Goal: Task Accomplishment & Management: Use online tool/utility

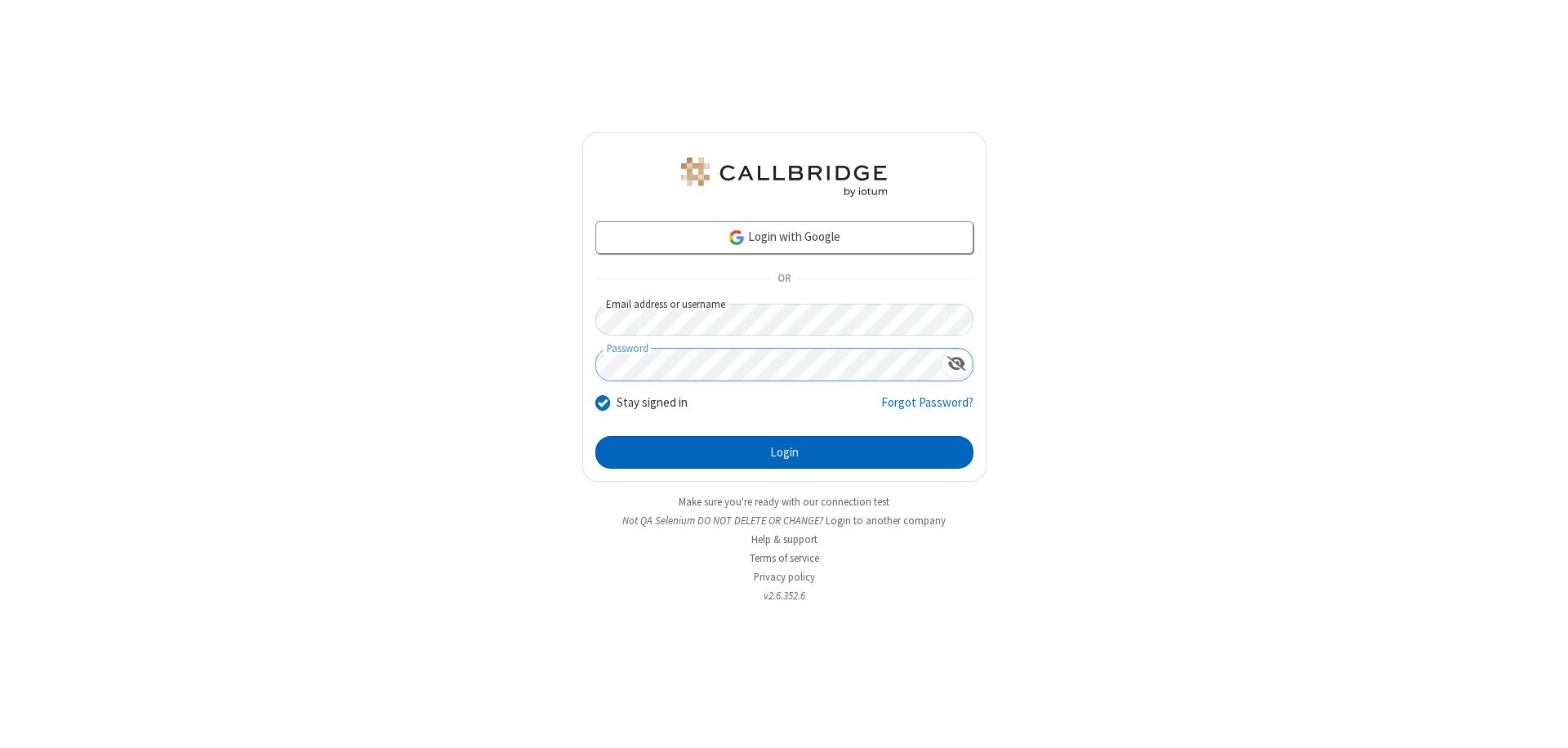
click at [784, 452] on button "Login" at bounding box center [784, 452] width 378 height 33
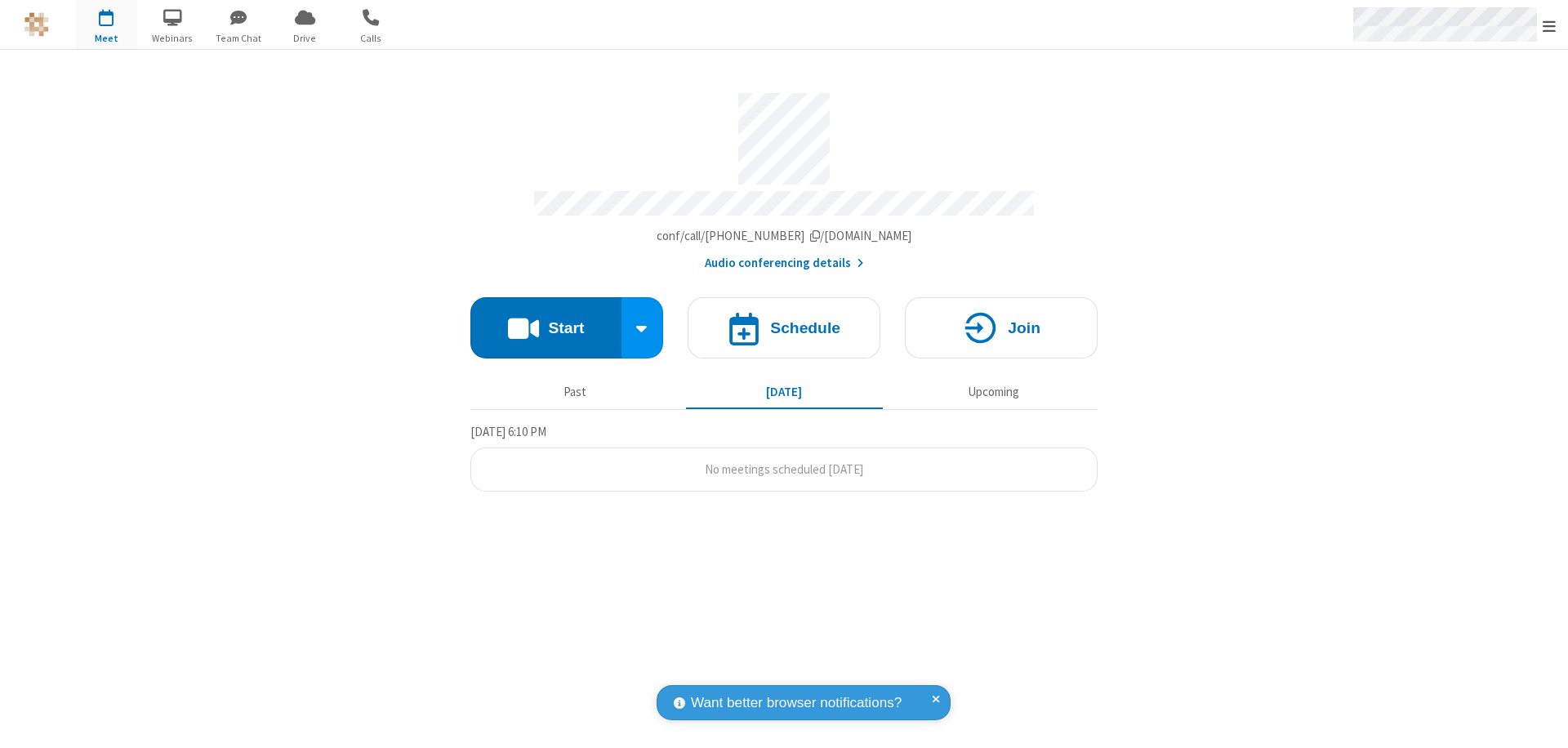
click at [1549, 25] on span "Open menu" at bounding box center [1549, 26] width 13 height 16
click at [305, 38] on span "Drive" at bounding box center [305, 38] width 62 height 14
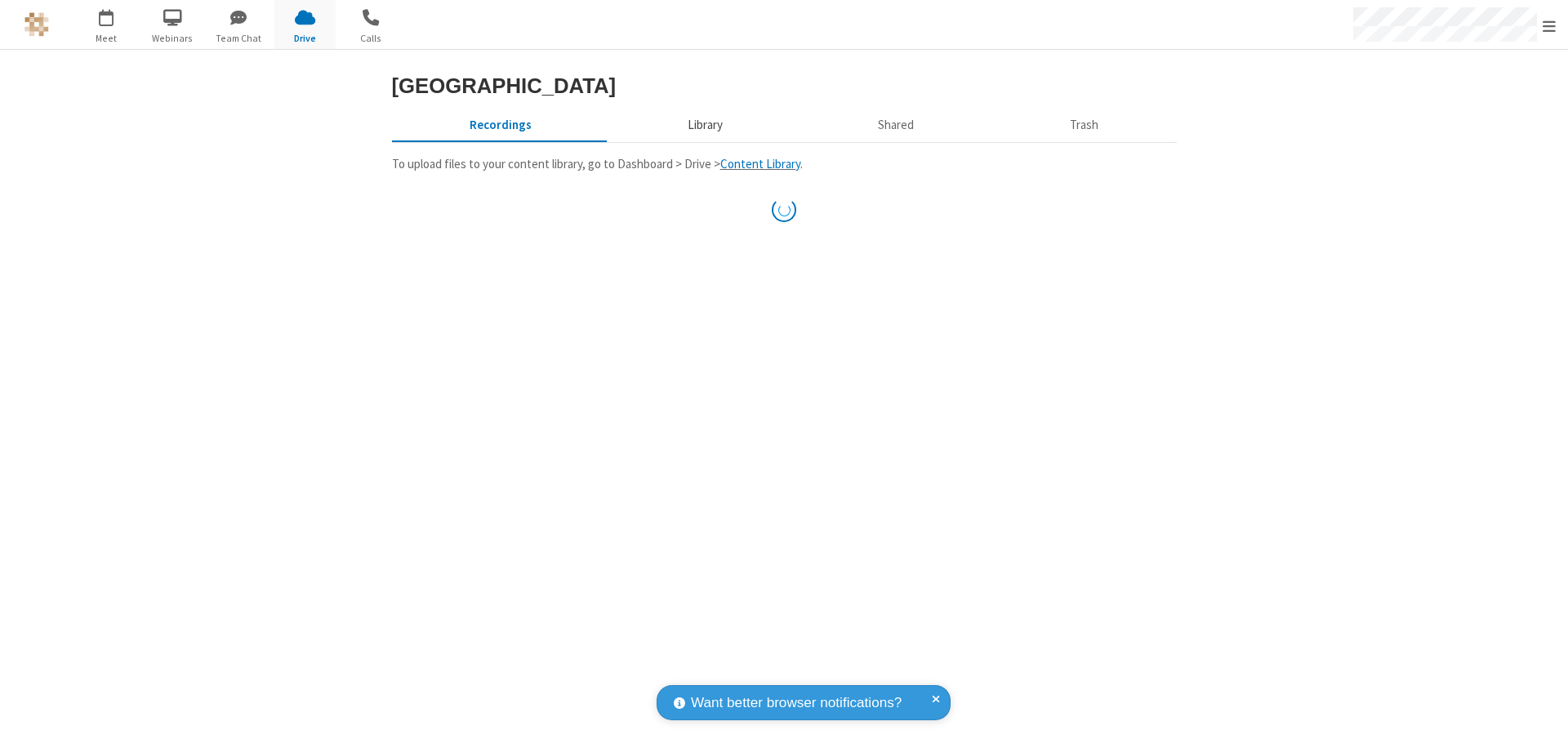
click at [702, 140] on button "Library" at bounding box center [704, 125] width 191 height 31
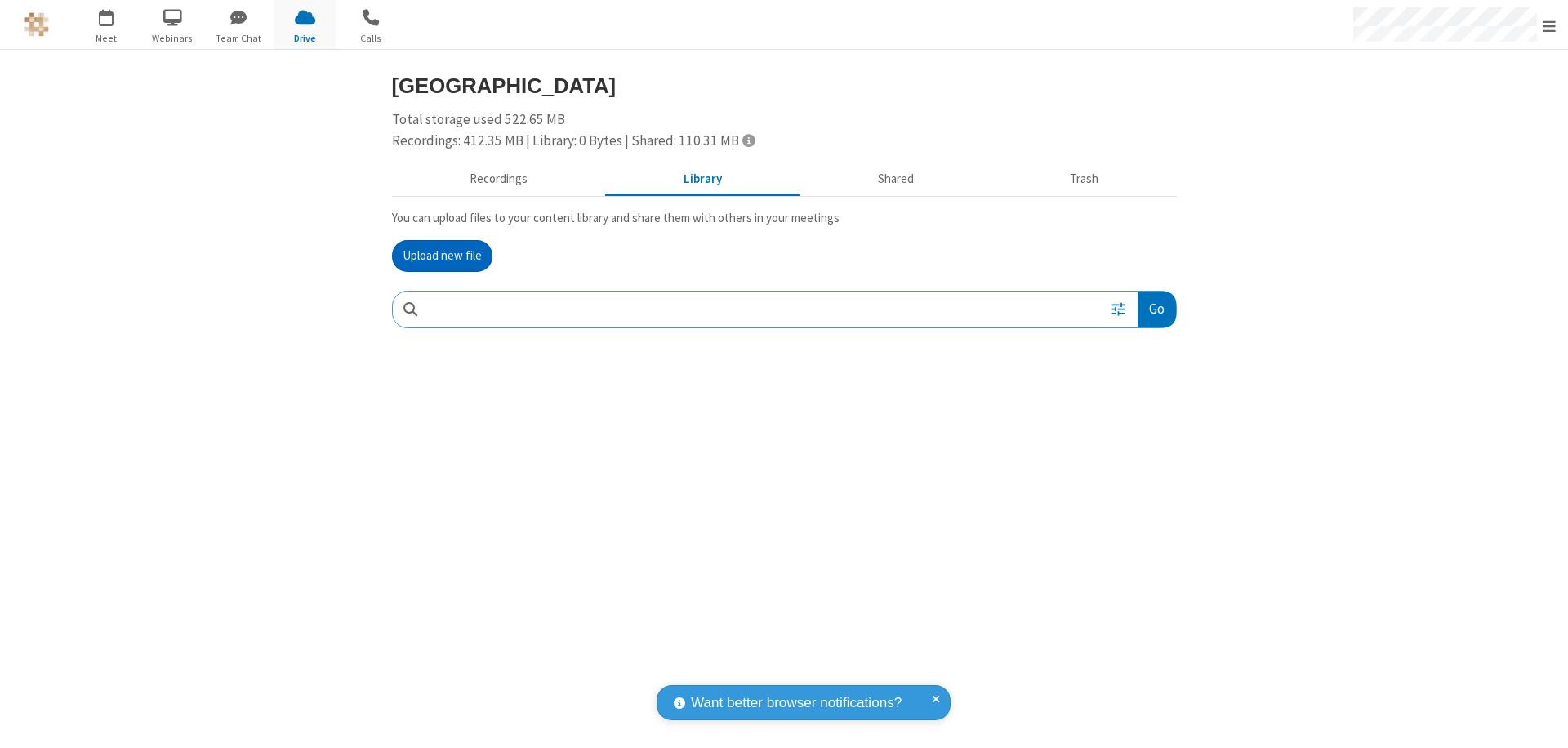
click at [442, 255] on button "Upload new file" at bounding box center [442, 256] width 100 height 33
